Goal: Obtain resource: Download file/media

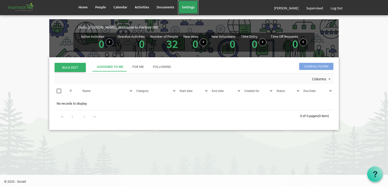
click at [186, 5] on span "Settings" at bounding box center [188, 7] width 13 height 5
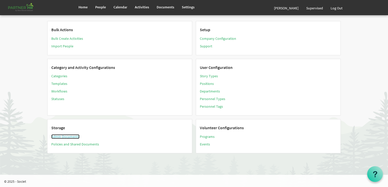
click at [64, 136] on link "Admin Documents" at bounding box center [65, 137] width 28 height 5
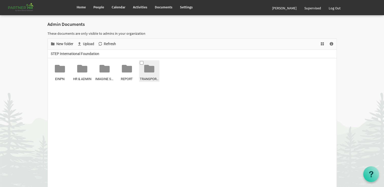
click at [146, 74] on div "TRANSPORT & VEHICLE" at bounding box center [149, 71] width 19 height 21
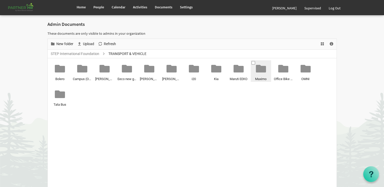
click at [262, 75] on div "Maximo" at bounding box center [261, 71] width 19 height 21
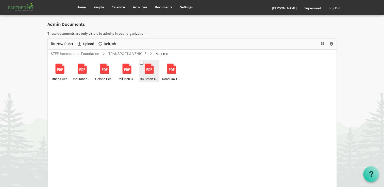
click at [146, 73] on div at bounding box center [149, 69] width 10 height 10
click at [86, 42] on span "Download" at bounding box center [87, 44] width 6 height 6
